Goal: Check status

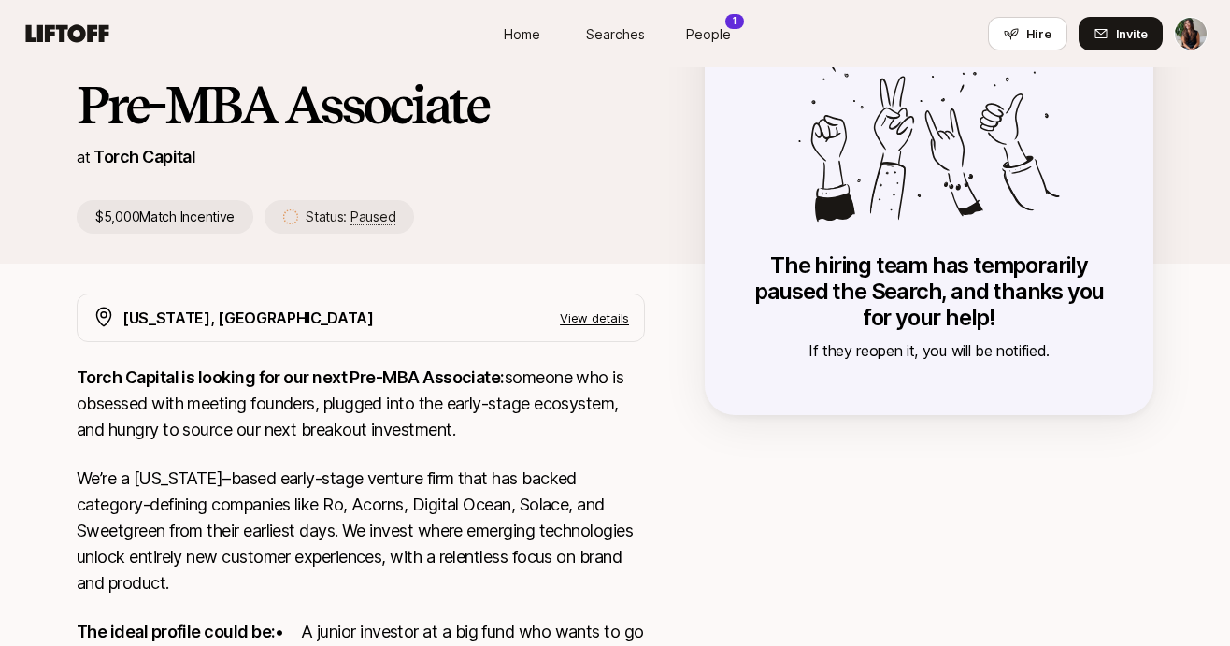
scroll to position [98, 0]
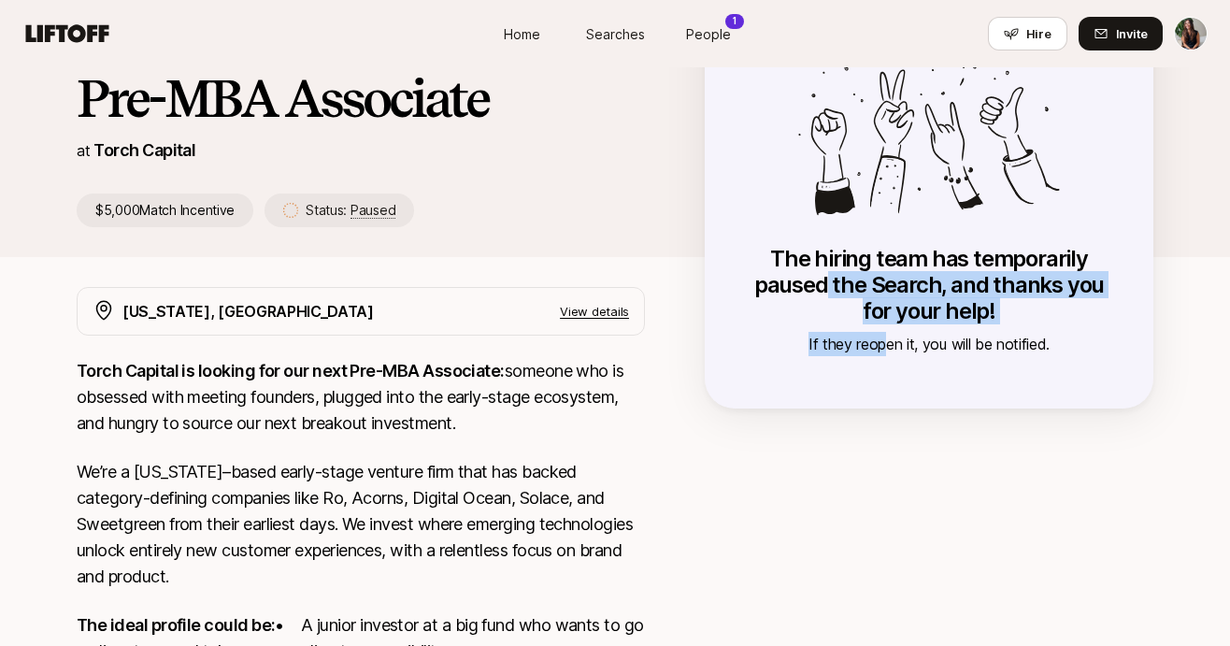
drag, startPoint x: 828, startPoint y: 281, endPoint x: 885, endPoint y: 342, distance: 83.3
click at [884, 342] on div "The hiring team has temporarily paused the Search, and thanks you for your help…" at bounding box center [929, 301] width 374 height 110
click at [885, 342] on p "If they reopen it, you will be notified." at bounding box center [929, 344] width 374 height 24
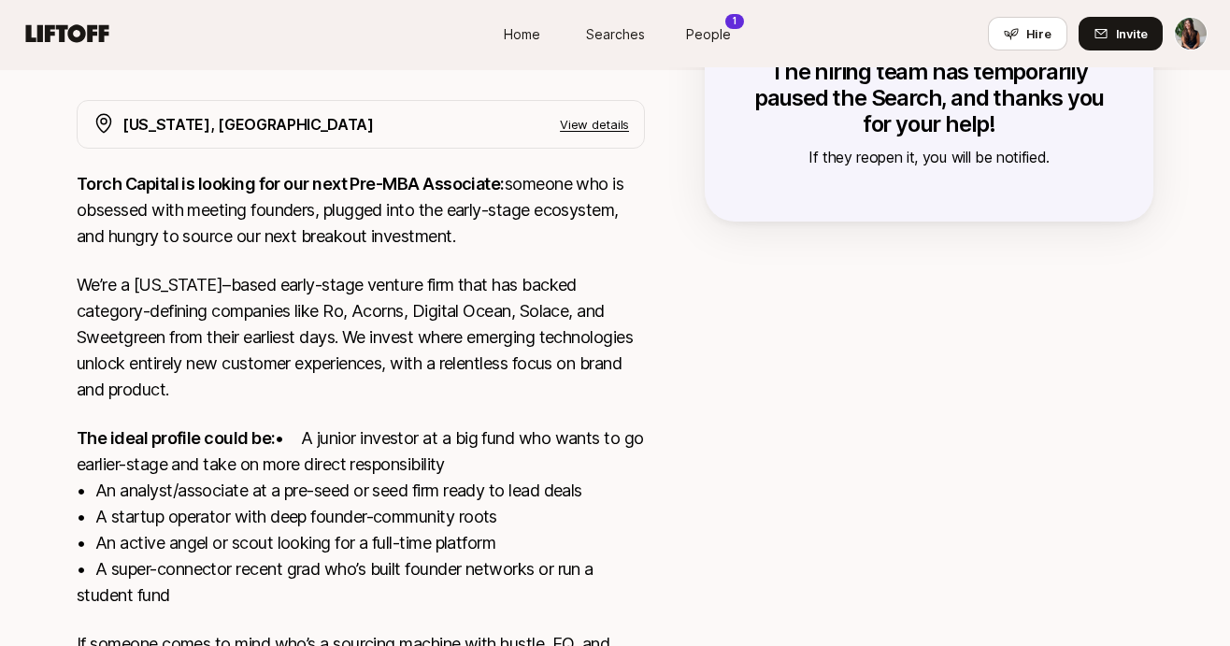
scroll to position [0, 0]
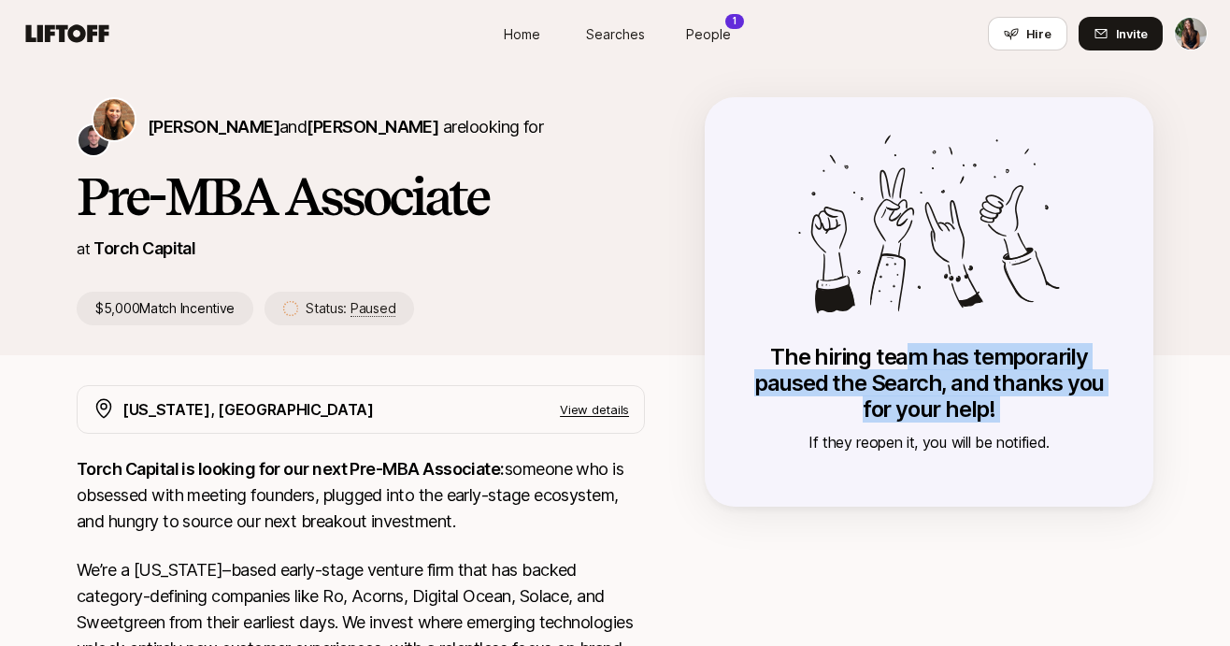
drag, startPoint x: 905, startPoint y: 349, endPoint x: 998, endPoint y: 429, distance: 121.9
click at [998, 429] on div "The hiring team has temporarily paused the Search, and thanks you for your help…" at bounding box center [929, 399] width 374 height 110
click at [998, 430] on p "If they reopen it, you will be notified." at bounding box center [929, 442] width 374 height 24
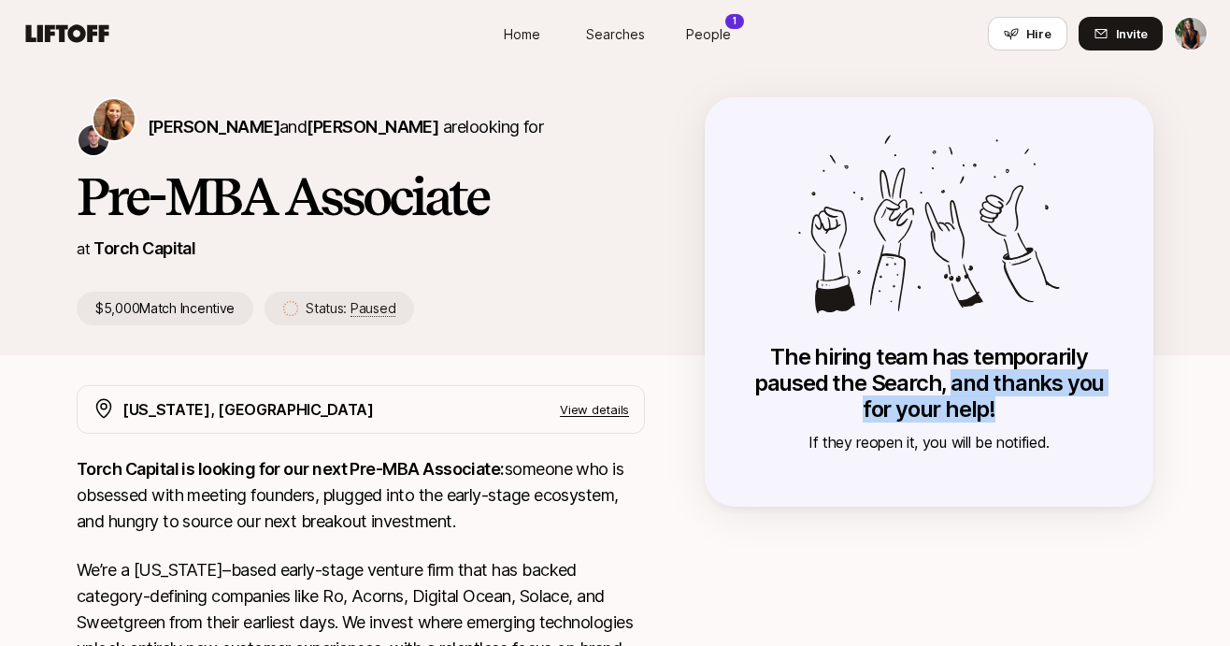
drag, startPoint x: 993, startPoint y: 410, endPoint x: 953, endPoint y: 381, distance: 49.5
click at [953, 381] on p "The hiring team has temporarily paused the Search, and thanks you for your help!" at bounding box center [929, 383] width 374 height 78
drag, startPoint x: 953, startPoint y: 381, endPoint x: 1002, endPoint y: 426, distance: 66.8
click at [1002, 426] on div "The hiring team has temporarily paused the Search, and thanks you for your help…" at bounding box center [929, 399] width 374 height 110
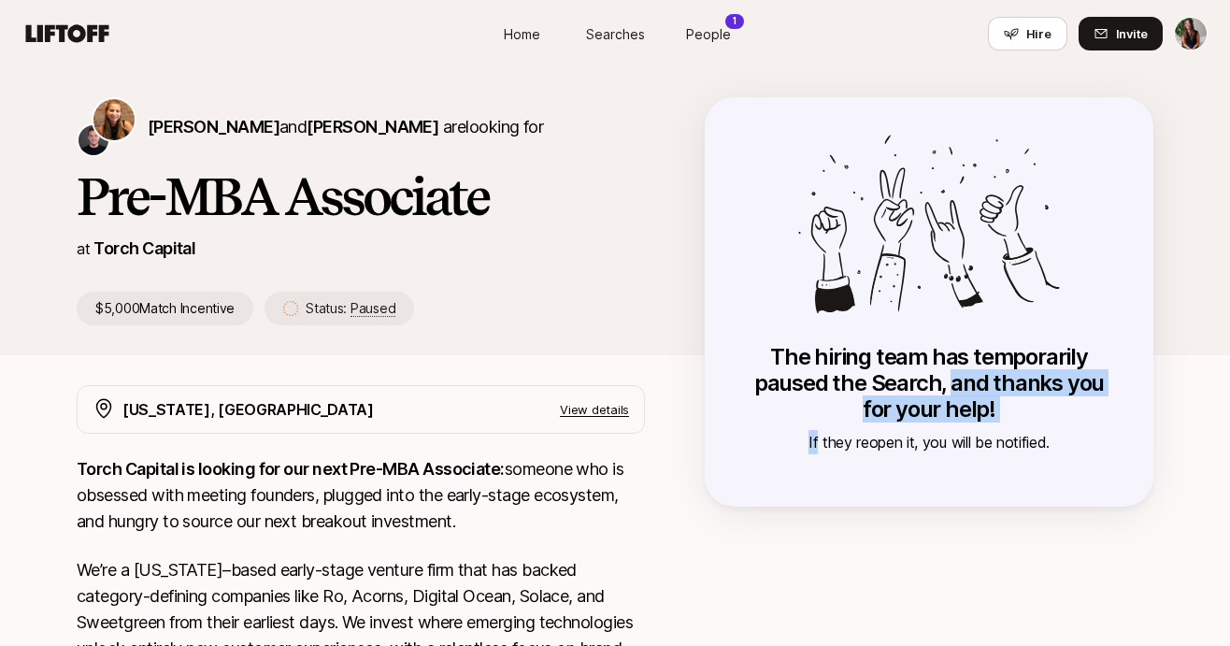
click at [1002, 426] on div "The hiring team has temporarily paused the Search, and thanks you for your help…" at bounding box center [929, 399] width 374 height 110
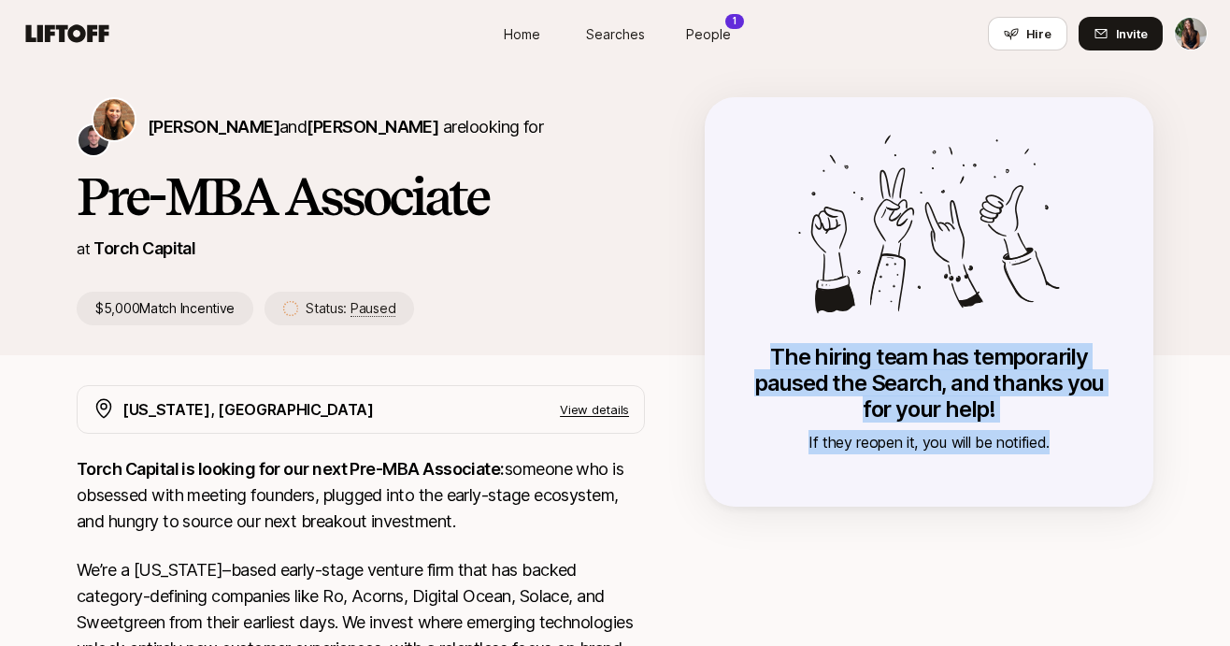
drag, startPoint x: 1065, startPoint y: 485, endPoint x: 771, endPoint y: 355, distance: 321.7
click at [771, 355] on div "The hiring team has temporarily paused the Search, and thanks you for your help…" at bounding box center [928, 301] width 448 height 409
click at [771, 355] on p "The hiring team has temporarily paused the Search, and thanks you for your help!" at bounding box center [929, 383] width 374 height 78
drag, startPoint x: 771, startPoint y: 355, endPoint x: 999, endPoint y: 424, distance: 238.2
click at [999, 424] on div "The hiring team has temporarily paused the Search, and thanks you for your help…" at bounding box center [929, 399] width 374 height 110
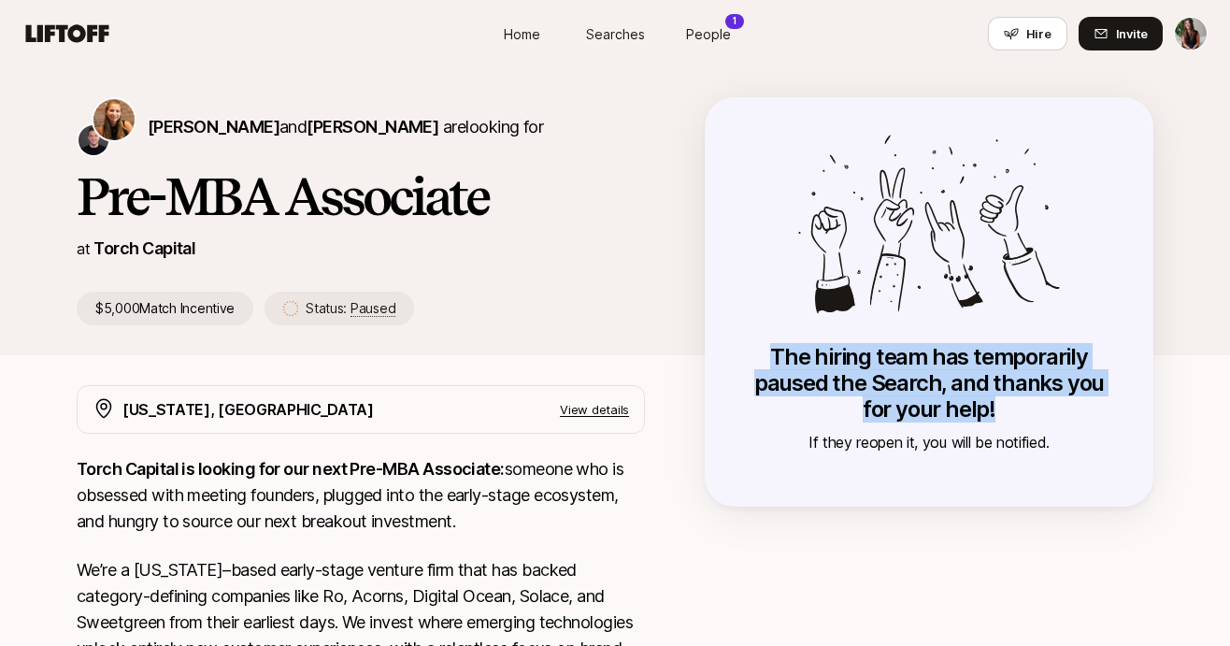
drag, startPoint x: 1030, startPoint y: 408, endPoint x: 821, endPoint y: 356, distance: 214.8
click at [821, 356] on p "The hiring team has temporarily paused the Search, and thanks you for your help!" at bounding box center [929, 383] width 374 height 78
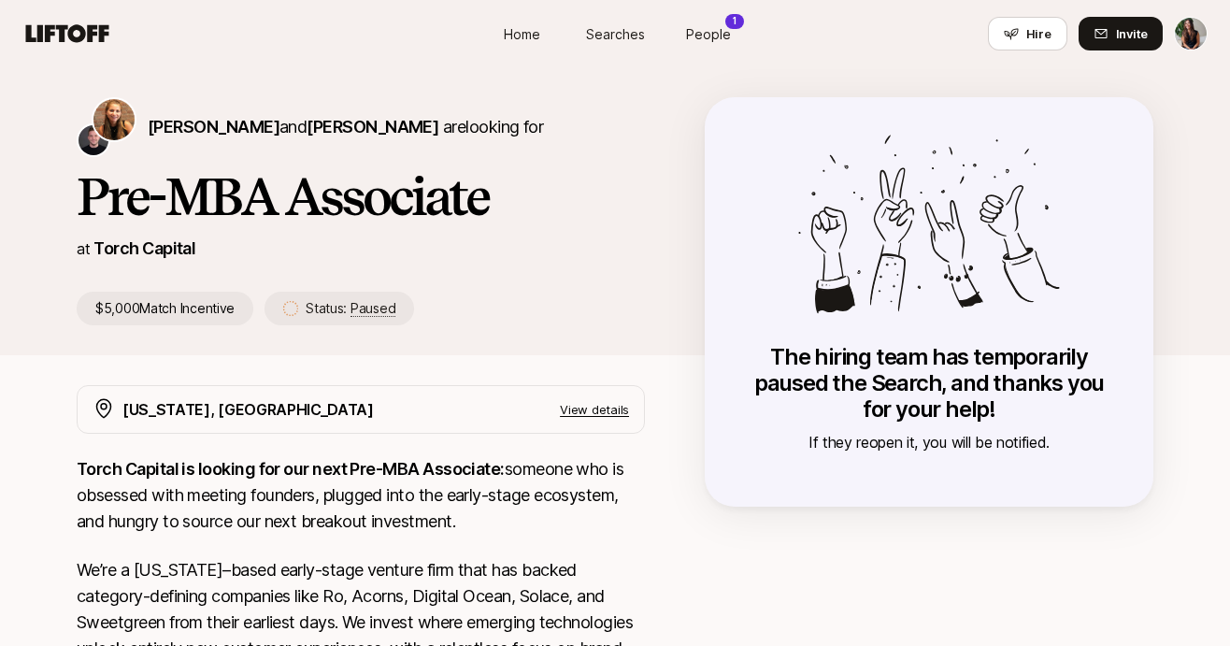
click at [821, 356] on p "The hiring team has temporarily paused the Search, and thanks you for your help!" at bounding box center [929, 383] width 374 height 78
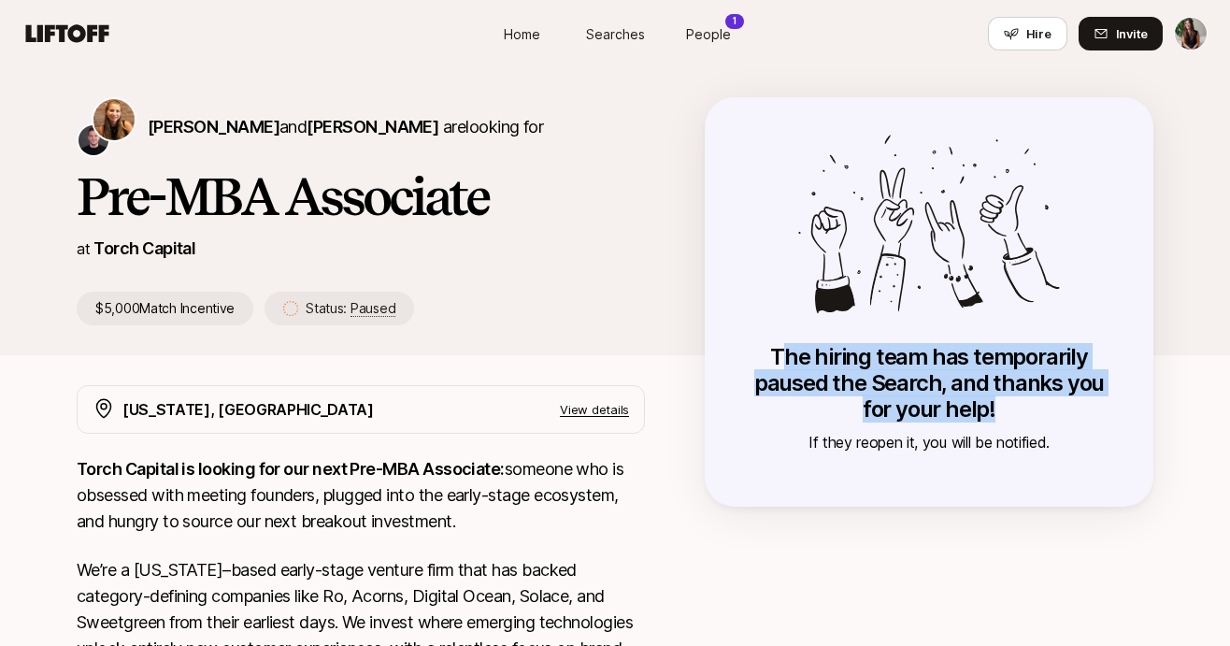
drag, startPoint x: 997, startPoint y: 414, endPoint x: 790, endPoint y: 359, distance: 213.7
click at [790, 359] on p "The hiring team has temporarily paused the Search, and thanks you for your help!" at bounding box center [929, 383] width 374 height 78
drag, startPoint x: 778, startPoint y: 354, endPoint x: 960, endPoint y: 412, distance: 191.2
click at [960, 412] on p "The hiring team has temporarily paused the Search, and thanks you for your help!" at bounding box center [929, 383] width 374 height 78
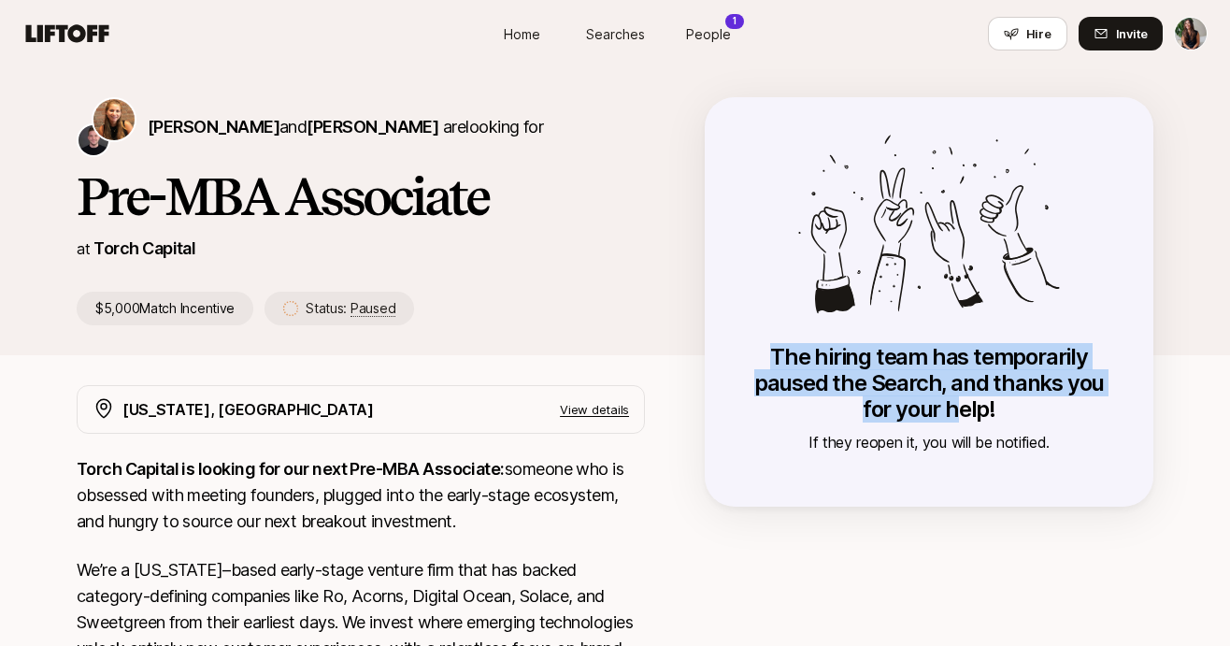
click at [960, 412] on p "The hiring team has temporarily paused the Search, and thanks you for your help!" at bounding box center [929, 383] width 374 height 78
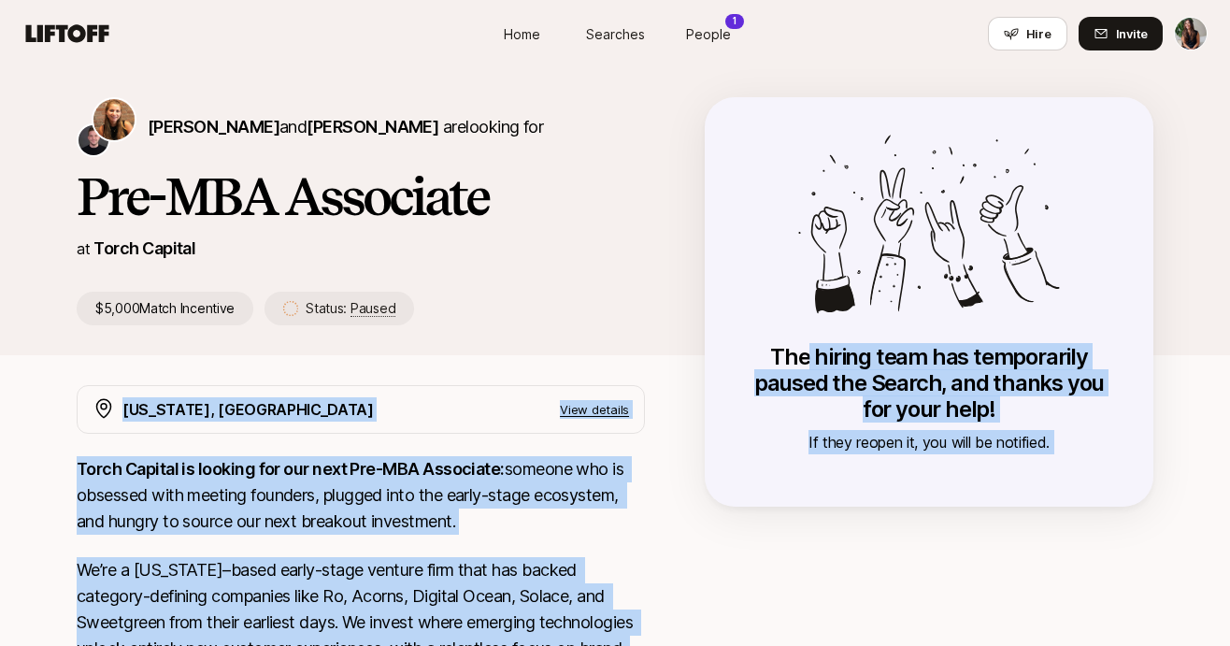
drag, startPoint x: 811, startPoint y: 348, endPoint x: 1055, endPoint y: 516, distance: 296.2
click at [1055, 516] on div "[PERSON_NAME] and [PERSON_NAME] are looking for Pre-MBA Associate at Torch Capi…" at bounding box center [615, 569] width 1230 height 1005
